Goal: Information Seeking & Learning: Learn about a topic

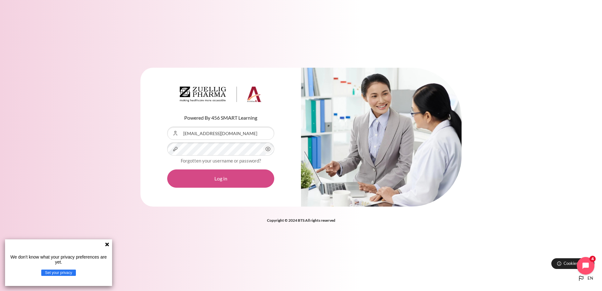
click at [247, 182] on button "Log in" at bounding box center [220, 179] width 107 height 18
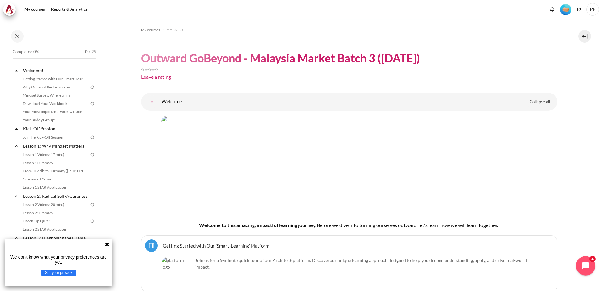
click at [588, 262] on icon "Open chat widget" at bounding box center [590, 266] width 10 height 10
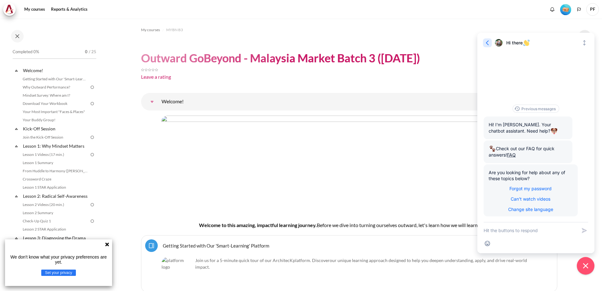
click at [488, 42] on icon "button" at bounding box center [488, 43] width 6 height 6
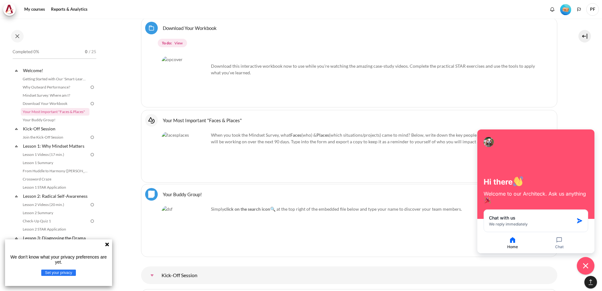
scroll to position [473, 0]
click at [68, 78] on link "Getting Started with Our 'Smart-Learning' Platform" at bounding box center [55, 79] width 69 height 8
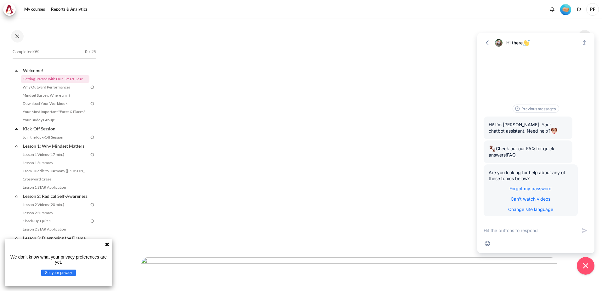
scroll to position [158, 0]
click at [486, 43] on icon "button" at bounding box center [488, 43] width 6 height 6
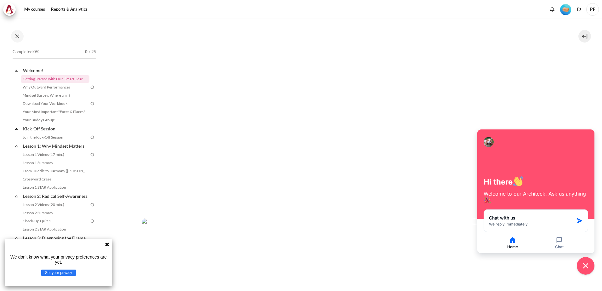
scroll to position [189, 0]
click at [591, 271] on button "Close chat widget" at bounding box center [586, 266] width 20 height 20
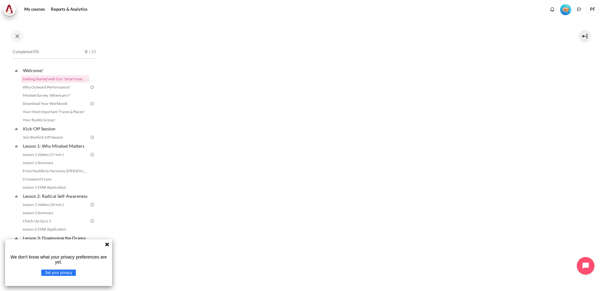
scroll to position [158, 0]
click at [77, 25] on div "Completed 0% 0 / 25 Expand Collapse Welcome! Highlighted" at bounding box center [50, 155] width 101 height 272
click at [68, 89] on link "Why Outward Performance?" at bounding box center [55, 87] width 69 height 8
click at [107, 245] on icon at bounding box center [107, 245] width 4 height 4
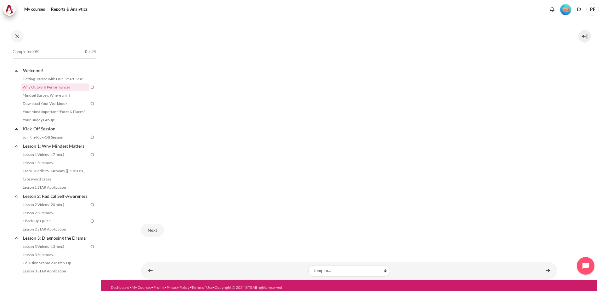
scroll to position [206, 0]
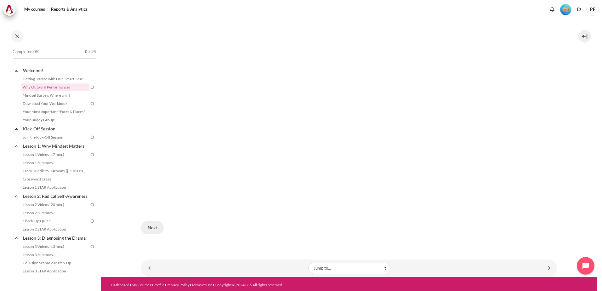
click at [149, 223] on button "Next" at bounding box center [152, 227] width 23 height 13
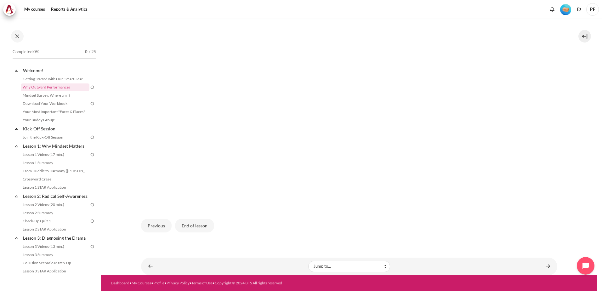
scroll to position [118, 0]
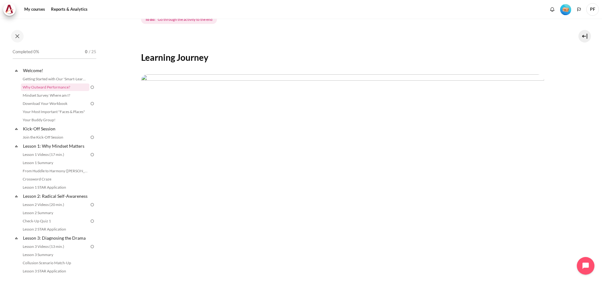
click at [89, 87] on img at bounding box center [92, 87] width 6 height 6
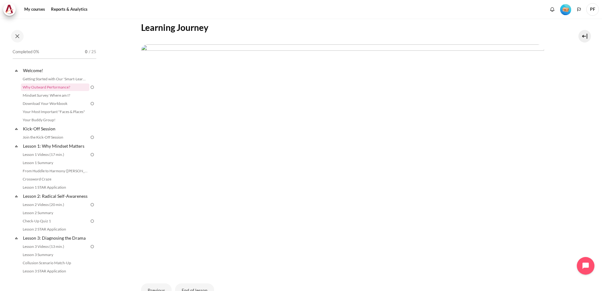
scroll to position [158, 0]
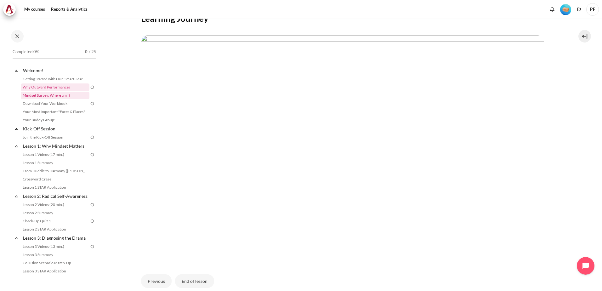
click at [51, 95] on link "Mindset Survey: Where am I?" at bounding box center [55, 96] width 69 height 8
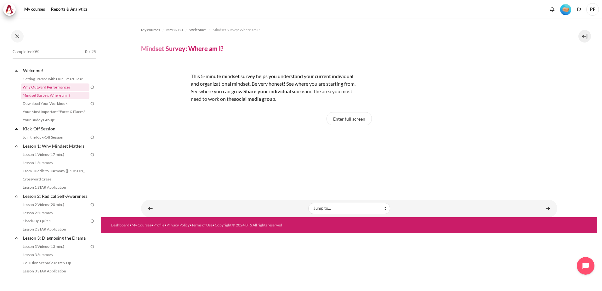
click at [38, 87] on link "Why Outward Performance?" at bounding box center [55, 87] width 69 height 8
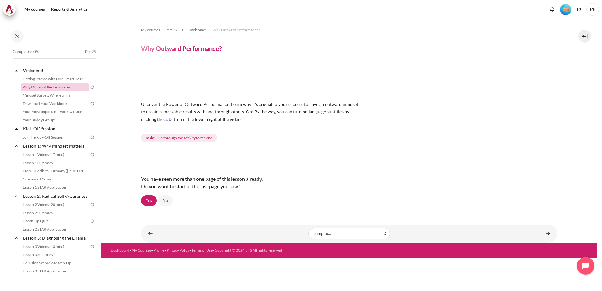
click at [42, 87] on link "Why Outward Performance?" at bounding box center [55, 87] width 69 height 8
click at [189, 139] on span "Go through the activity to the end" at bounding box center [185, 138] width 55 height 6
click at [166, 138] on span "Go through the activity to the end" at bounding box center [185, 138] width 55 height 6
click at [149, 139] on strong "To do:" at bounding box center [150, 138] width 10 height 6
click at [148, 197] on link "Yes" at bounding box center [149, 200] width 16 height 11
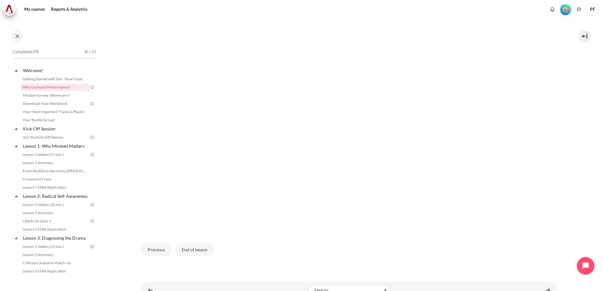
scroll to position [213, 0]
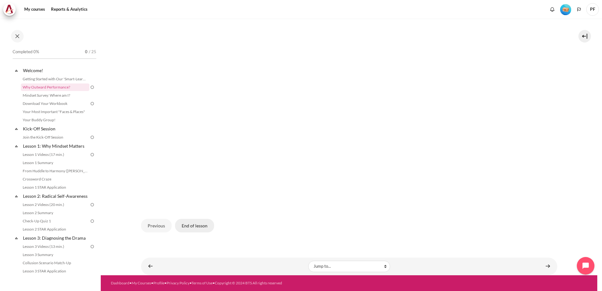
click at [198, 226] on button "End of lesson" at bounding box center [194, 225] width 39 height 13
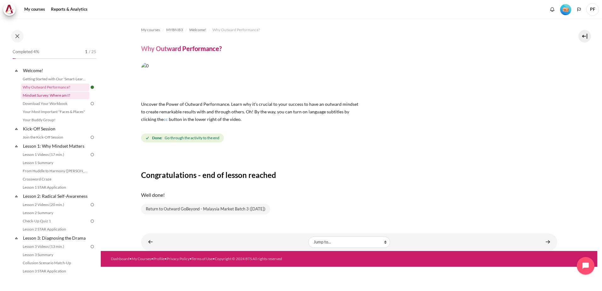
click at [55, 95] on link "Mindset Survey: Where am I?" at bounding box center [55, 96] width 69 height 8
click at [53, 103] on link "Download Your Workbook" at bounding box center [55, 104] width 69 height 8
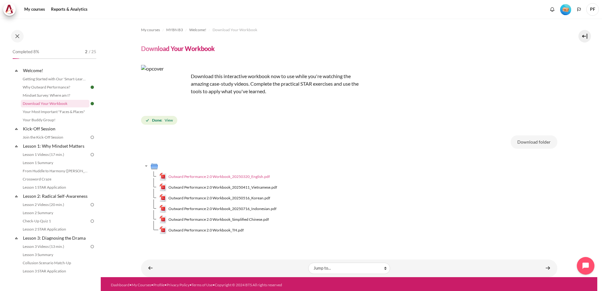
click at [234, 176] on span "Outward Performance 2.0 Workbook_20250320_English.pdf" at bounding box center [219, 177] width 101 height 6
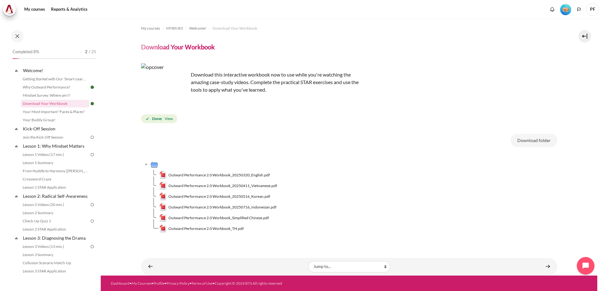
scroll to position [2, 0]
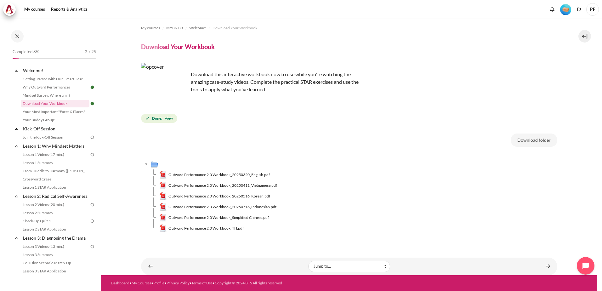
click at [533, 68] on div "Download this interactive workbook now to use while you're watching the amazing…" at bounding box center [349, 93] width 417 height 61
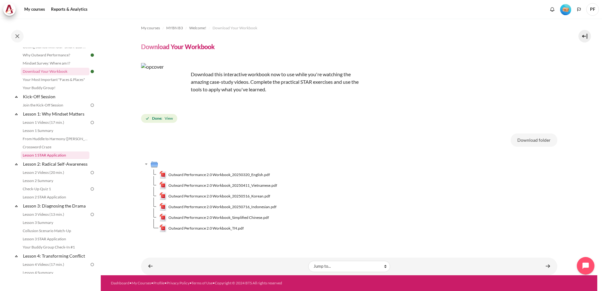
scroll to position [0, 0]
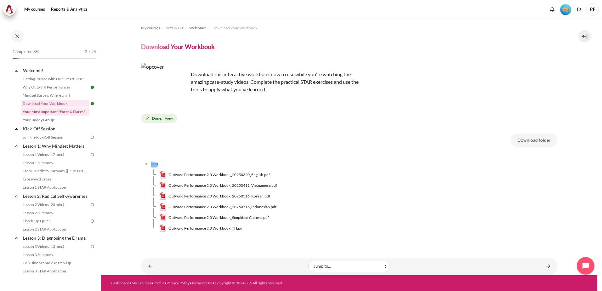
click at [60, 111] on link "Your Most Important "Faces & Places"" at bounding box center [55, 112] width 69 height 8
